Goal: Transaction & Acquisition: Purchase product/service

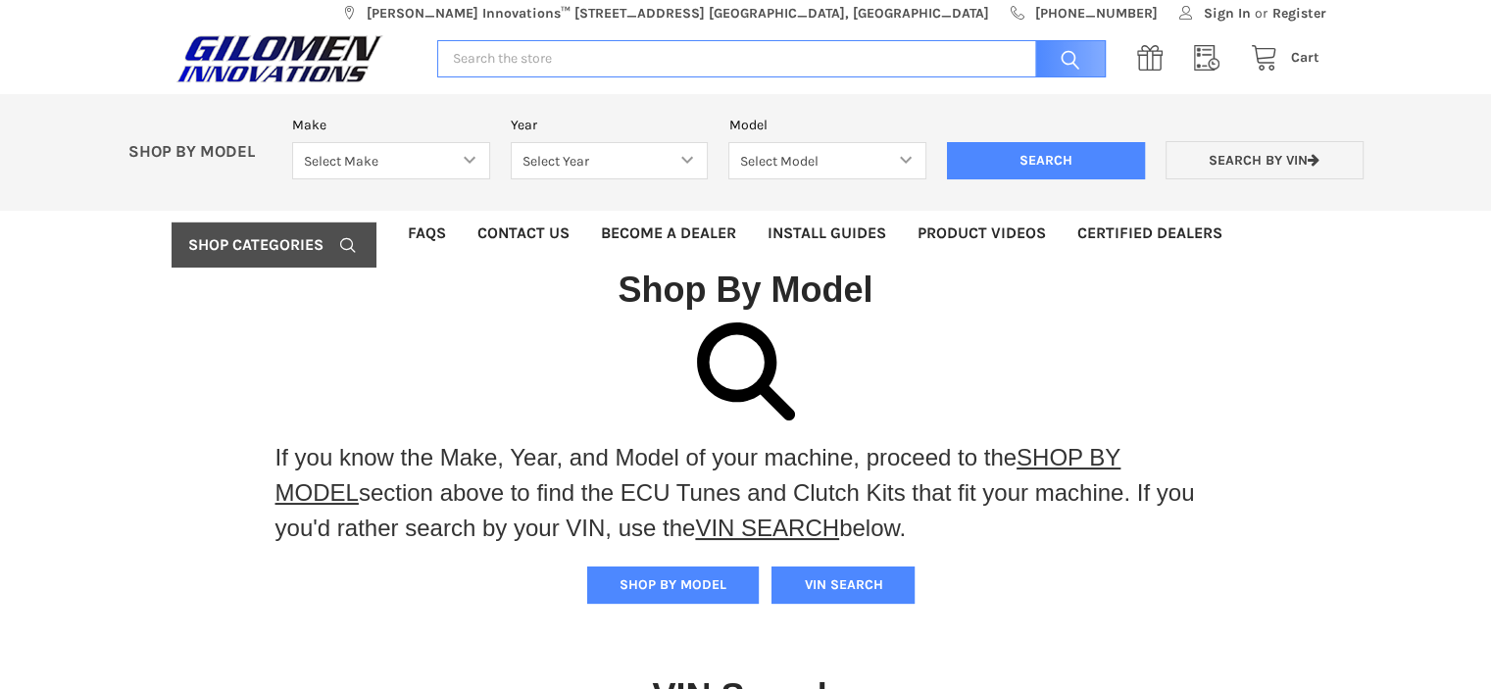
scroll to position [12, 0]
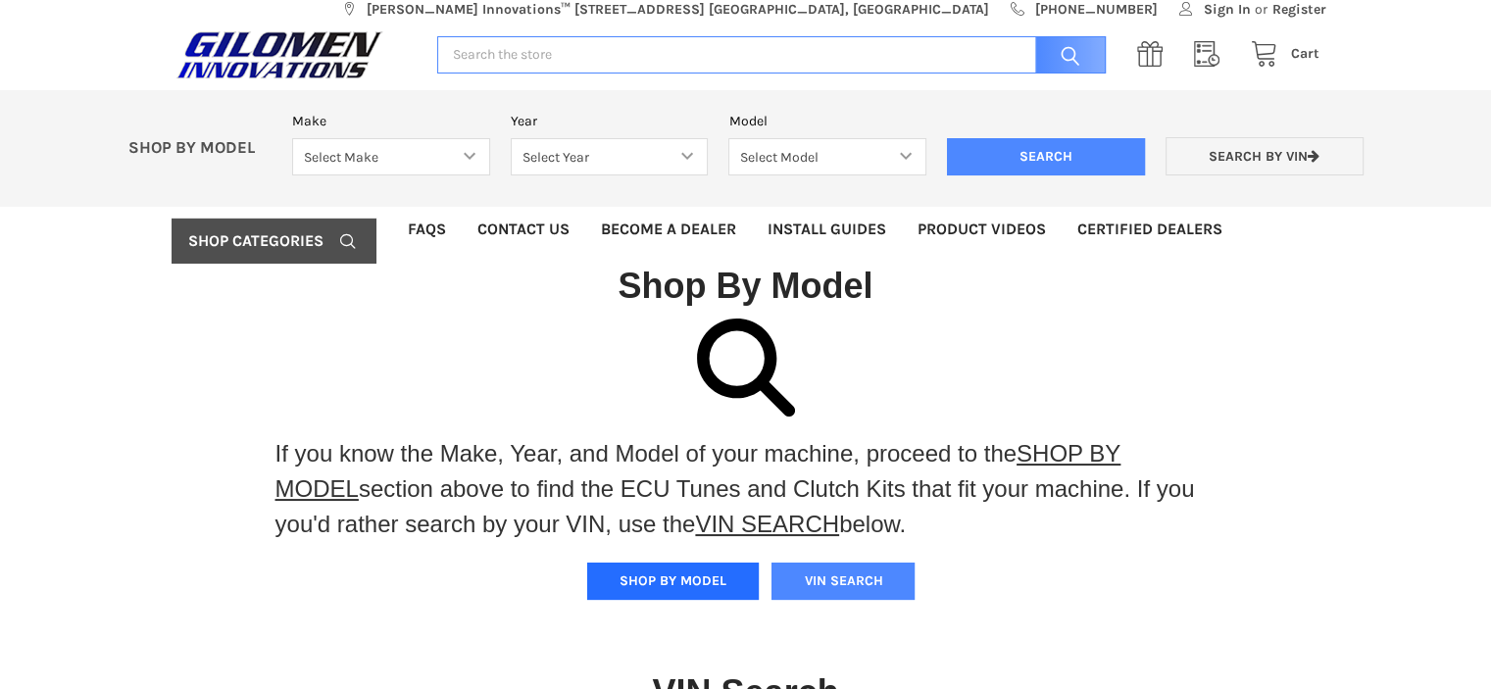
click at [612, 581] on button "SHOP BY MODEL" at bounding box center [673, 581] width 172 height 37
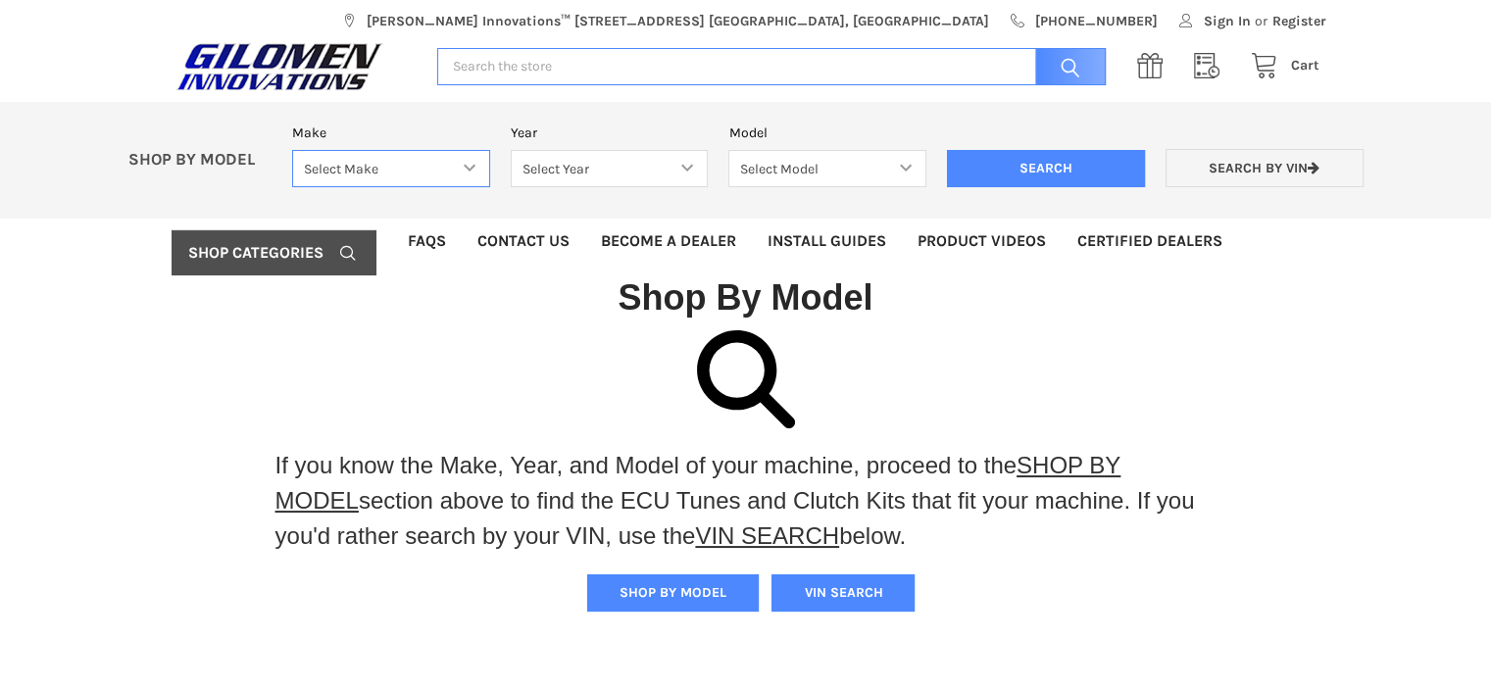
click at [465, 164] on select "Select Make Bobcat UTV Gravely UTV ACE 900 RANGER 570 Ranger 700 / 800 RANGER 9…" at bounding box center [391, 169] width 198 height 38
select select "330"
click at [292, 150] on select "Select Make Bobcat UTV Gravely UTV ACE 900 RANGER 570 Ranger 700 / 800 RANGER 9…" at bounding box center [391, 169] width 198 height 38
click at [684, 167] on select "Select Year [DATE] 2018 2019 2020 2021 2022 2023 2024 2025 2026" at bounding box center [610, 169] width 198 height 38
select select "333"
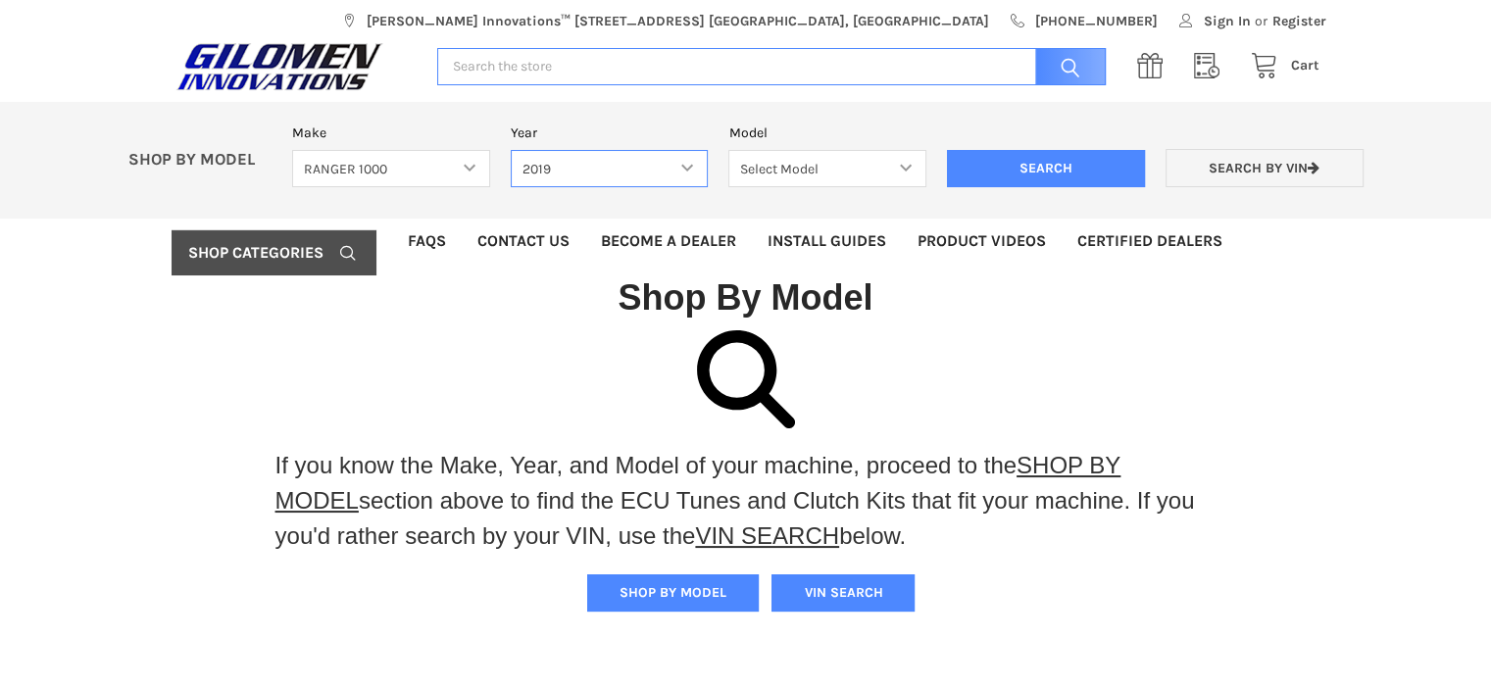
click at [511, 150] on select "Select Year [DATE] 2018 2019 2020 2021 2022 2023 2024 2025 2026" at bounding box center [610, 169] width 198 height 38
click at [909, 169] on select "Select Model Ranger 1000 XP Ranger 1000 Crew Ranger 1000 Northstar Ranger 1000 …" at bounding box center [827, 169] width 198 height 38
select select "118"
click at [728, 150] on select "Select Model Ranger 1000 XP Ranger 1000 Crew Ranger 1000 Northstar Ranger 1000 …" at bounding box center [827, 169] width 198 height 38
click at [1010, 168] on input "Search" at bounding box center [1046, 168] width 198 height 37
